Goal: Transaction & Acquisition: Purchase product/service

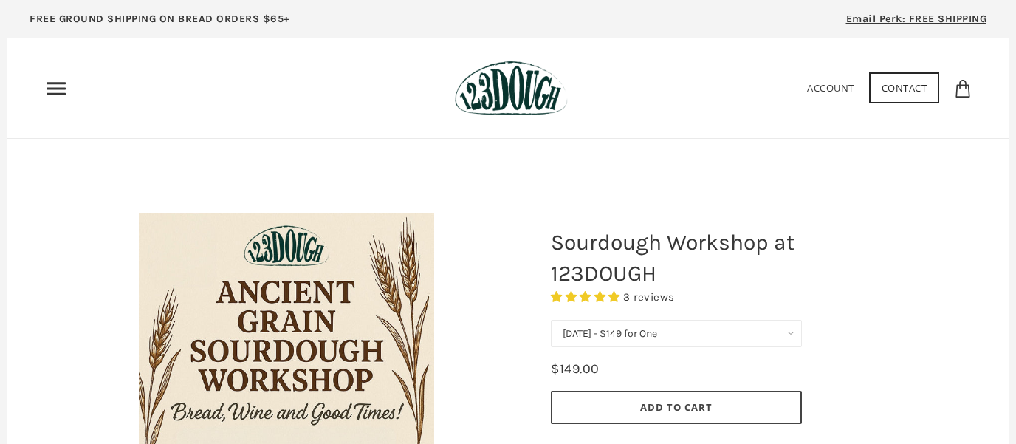
click at [55, 87] on icon "Primary" at bounding box center [56, 89] width 24 height 24
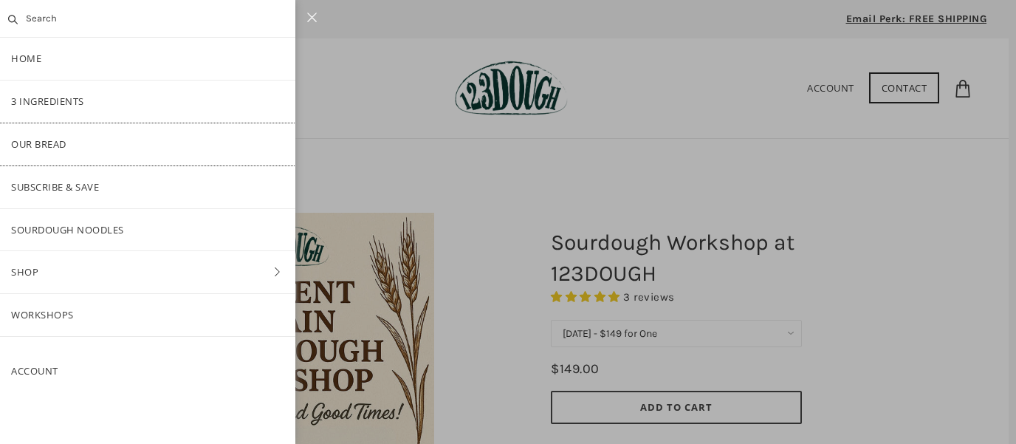
click at [49, 141] on link "Our Bread" at bounding box center [147, 144] width 295 height 42
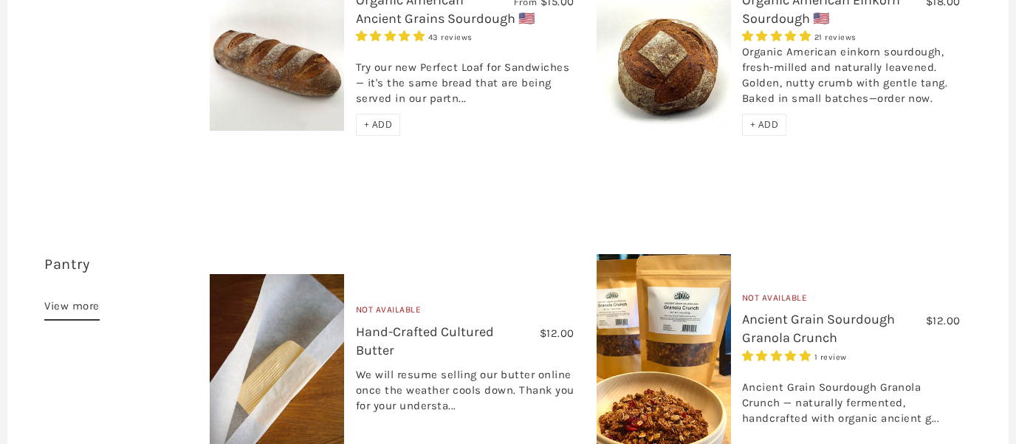
scroll to position [794, 0]
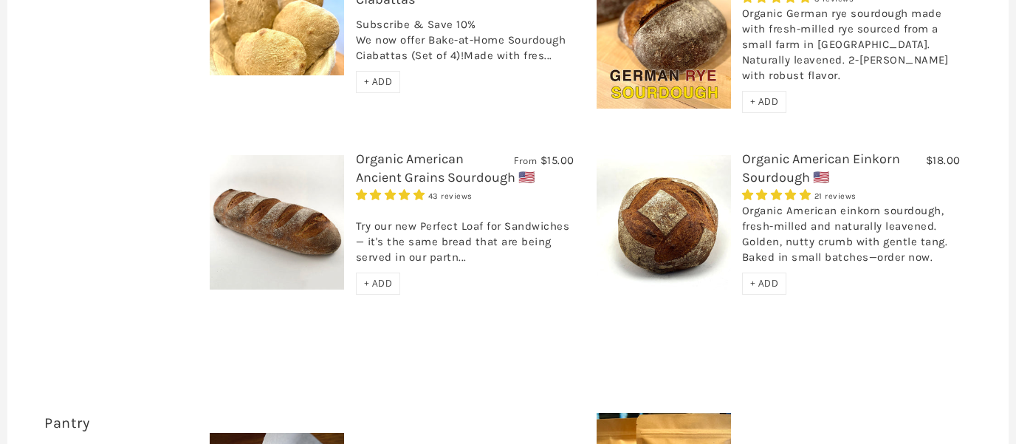
click at [797, 151] on link "Organic American Einkorn Sourdough 🇺🇸" at bounding box center [821, 168] width 158 height 35
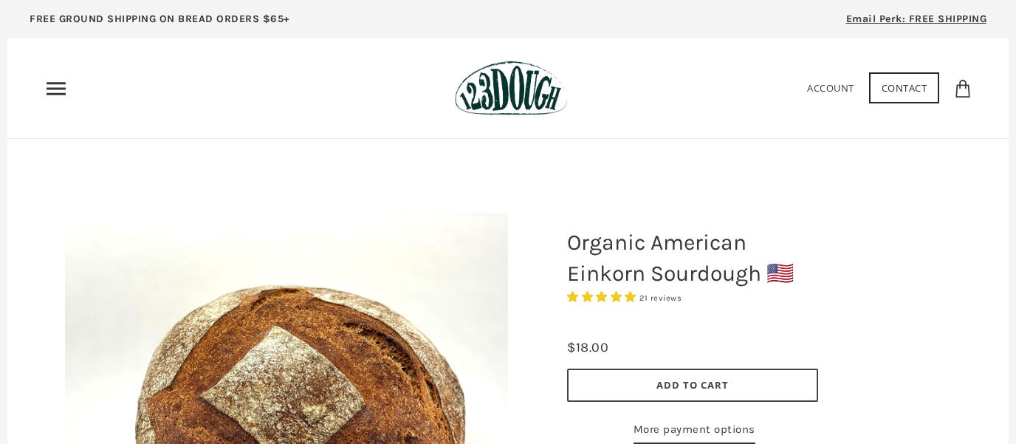
click at [53, 85] on icon "Primary" at bounding box center [56, 89] width 24 height 24
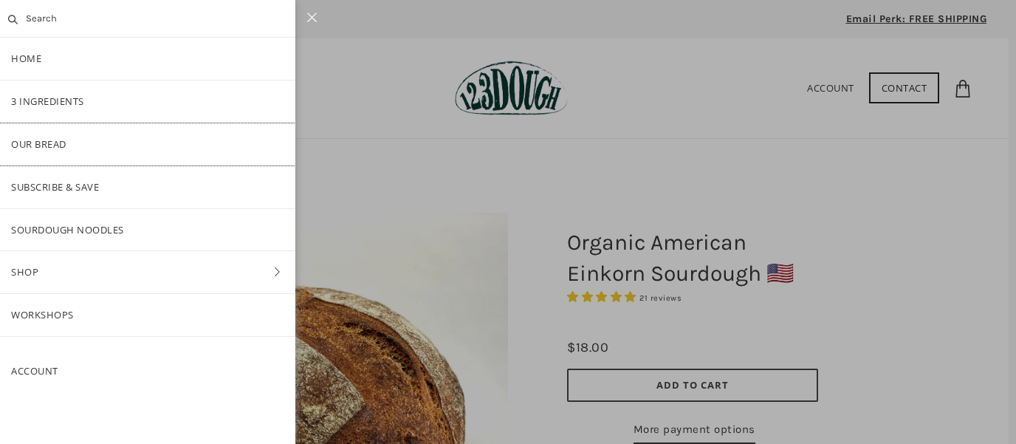
click at [53, 144] on link "Our Bread" at bounding box center [147, 144] width 295 height 42
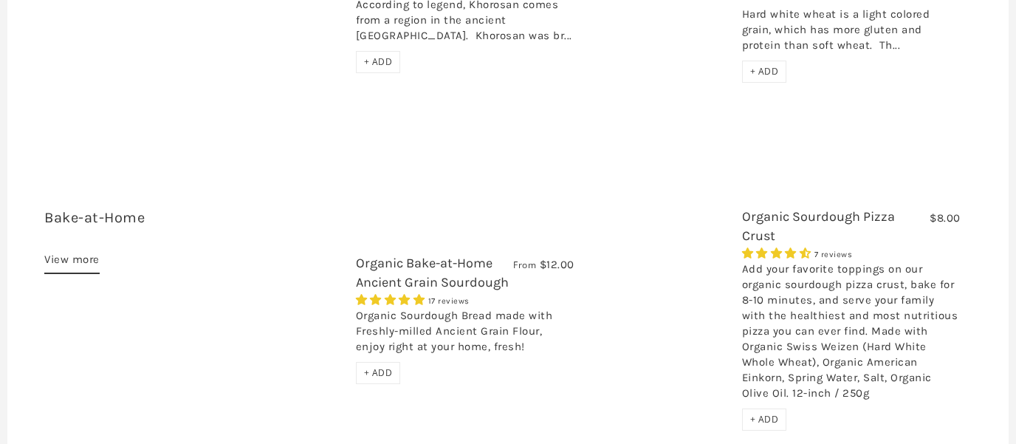
scroll to position [2302, 0]
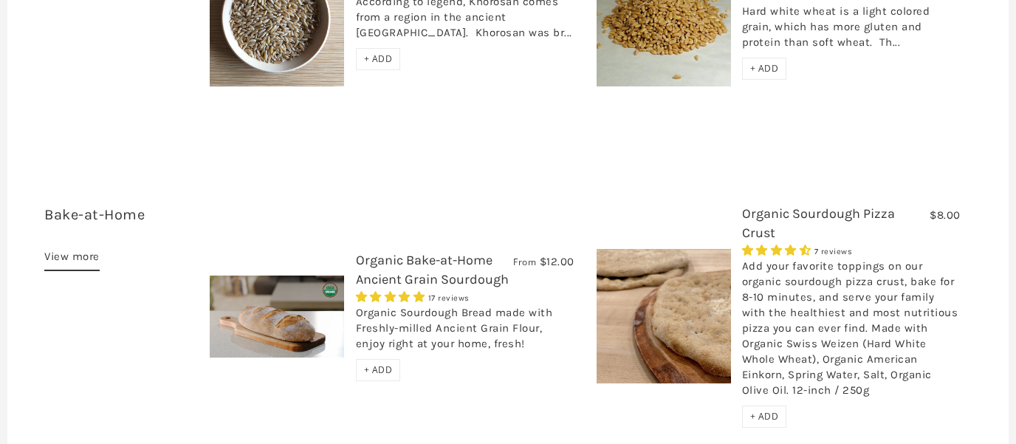
click at [397, 252] on link "Organic Bake-at-Home Ancient Grain Sourdough" at bounding box center [432, 269] width 153 height 35
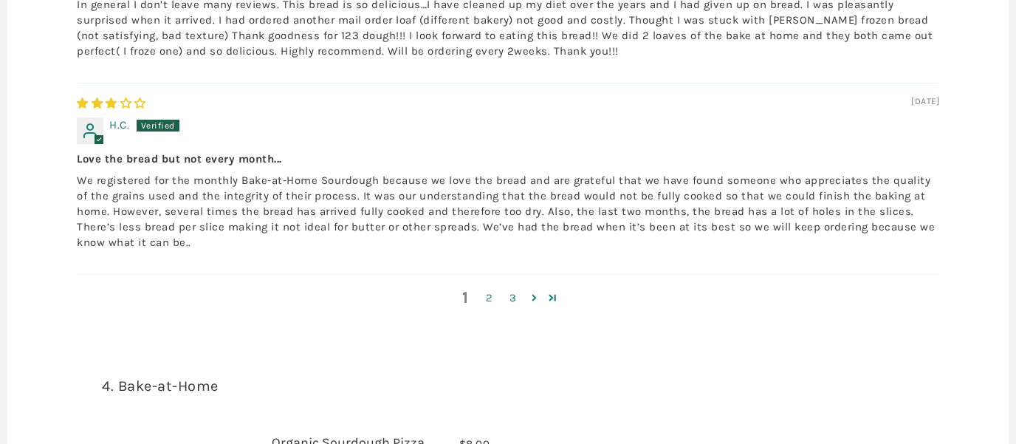
scroll to position [2381, 0]
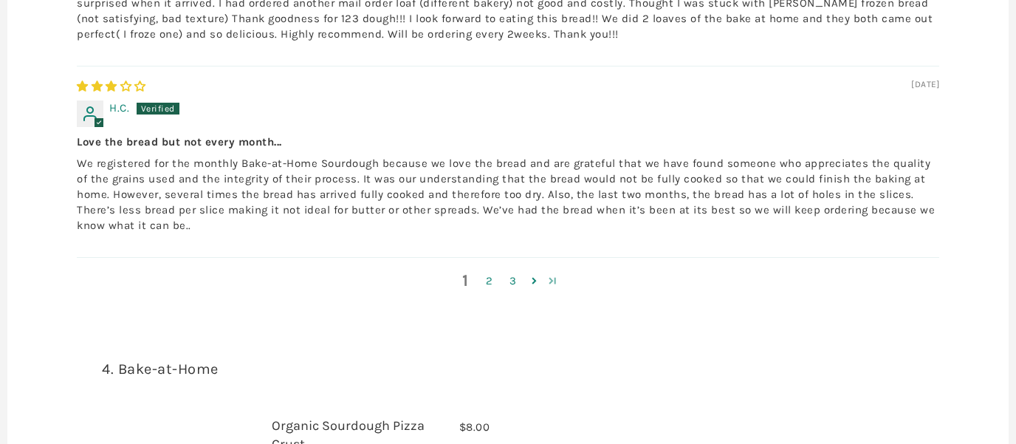
click at [548, 272] on link "Page 4" at bounding box center [552, 281] width 19 height 18
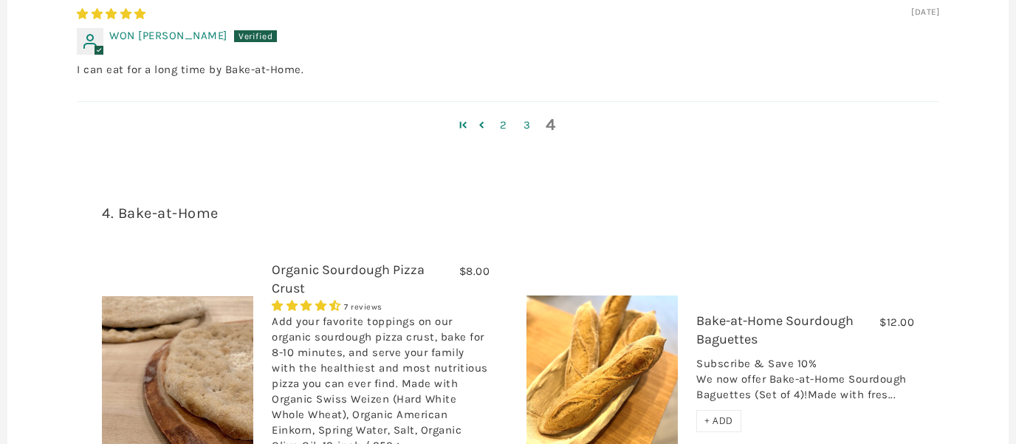
scroll to position [1823, 0]
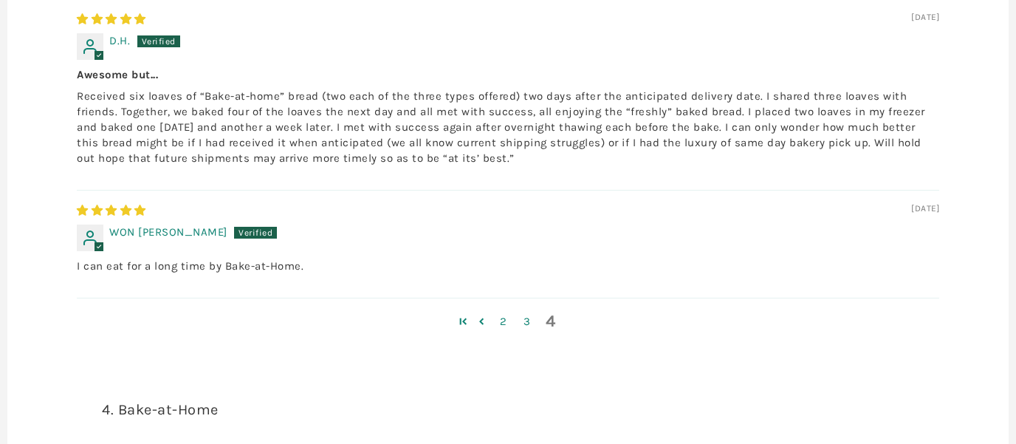
click at [556, 298] on div "2 3 4" at bounding box center [508, 321] width 862 height 47
